Goal: Download file/media

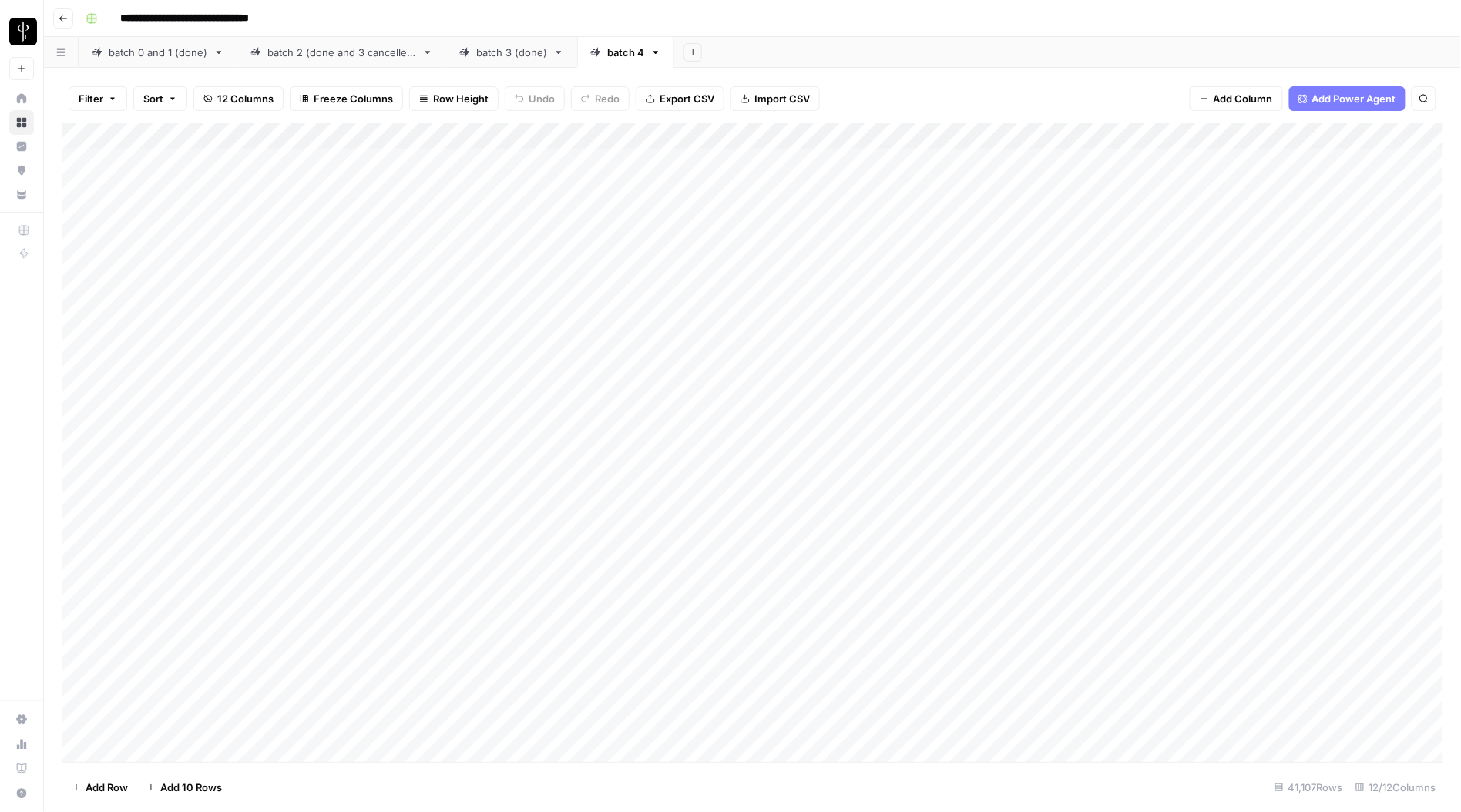
click at [324, 159] on div "Add Column" at bounding box center [752, 443] width 1381 height 639
click at [700, 100] on span "Export CSV" at bounding box center [687, 99] width 55 height 16
